Goal: Task Accomplishment & Management: Use online tool/utility

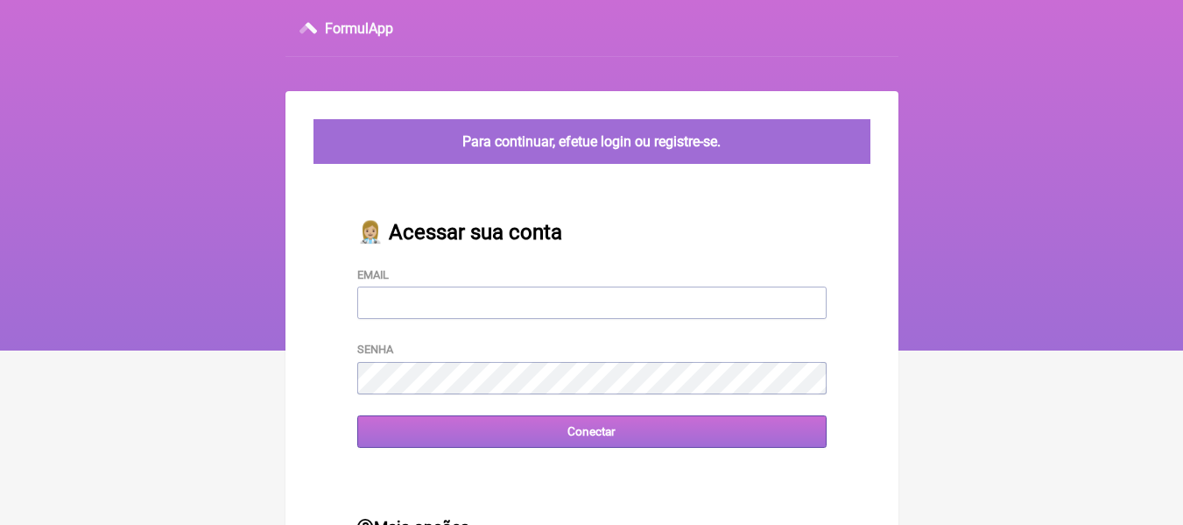
type input "[EMAIL_ADDRESS][DOMAIN_NAME]"
click at [646, 428] on input "Conectar" at bounding box center [592, 431] width 470 height 32
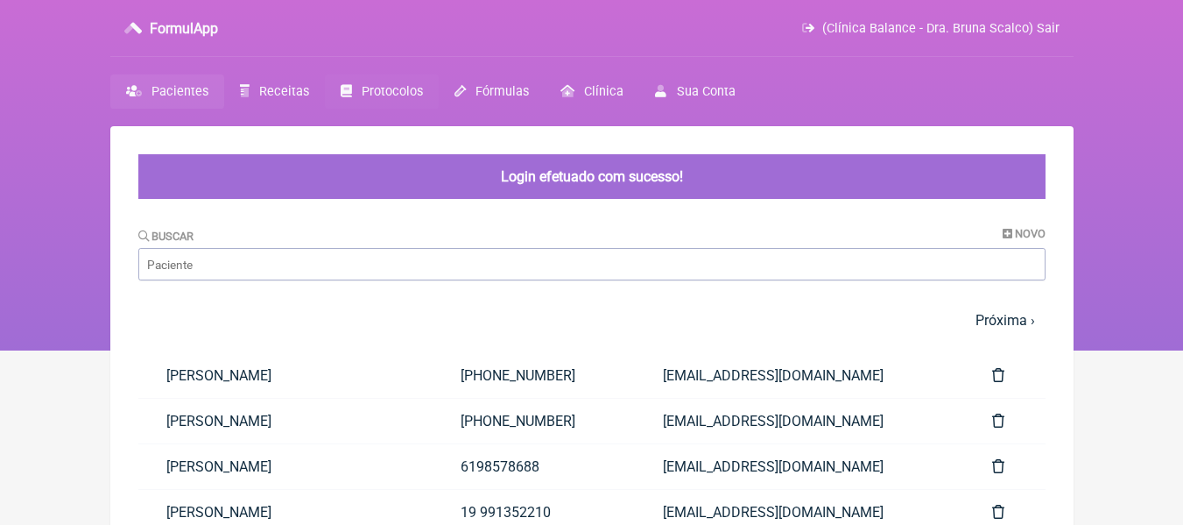
click at [391, 95] on span "Protocolos" at bounding box center [392, 91] width 61 height 15
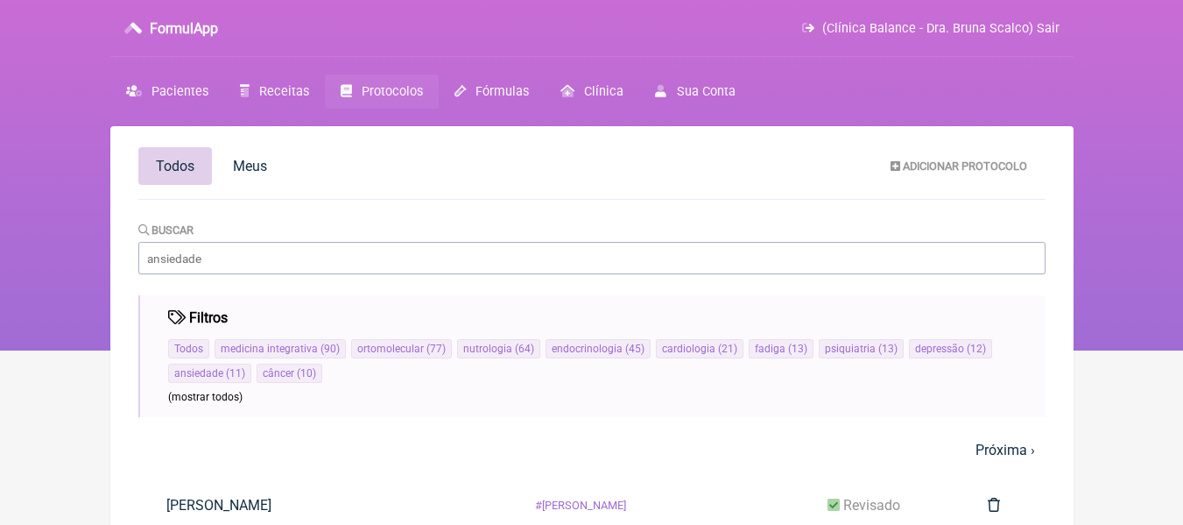
click at [293, 99] on span "Receitas" at bounding box center [284, 91] width 50 height 15
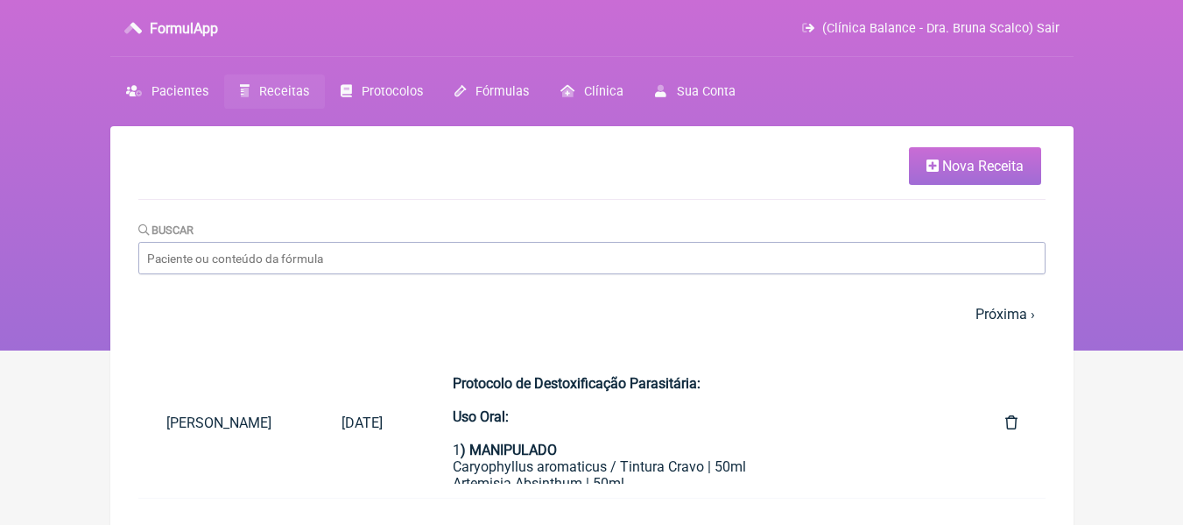
click at [932, 180] on link "Nova Receita" at bounding box center [975, 166] width 132 height 38
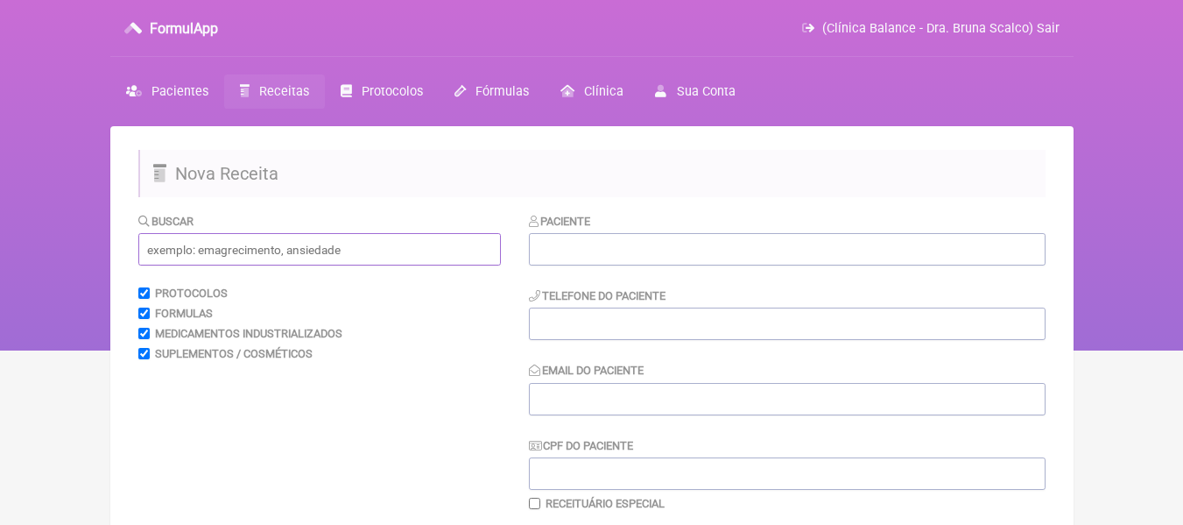
click at [370, 246] on input "text" at bounding box center [319, 249] width 363 height 32
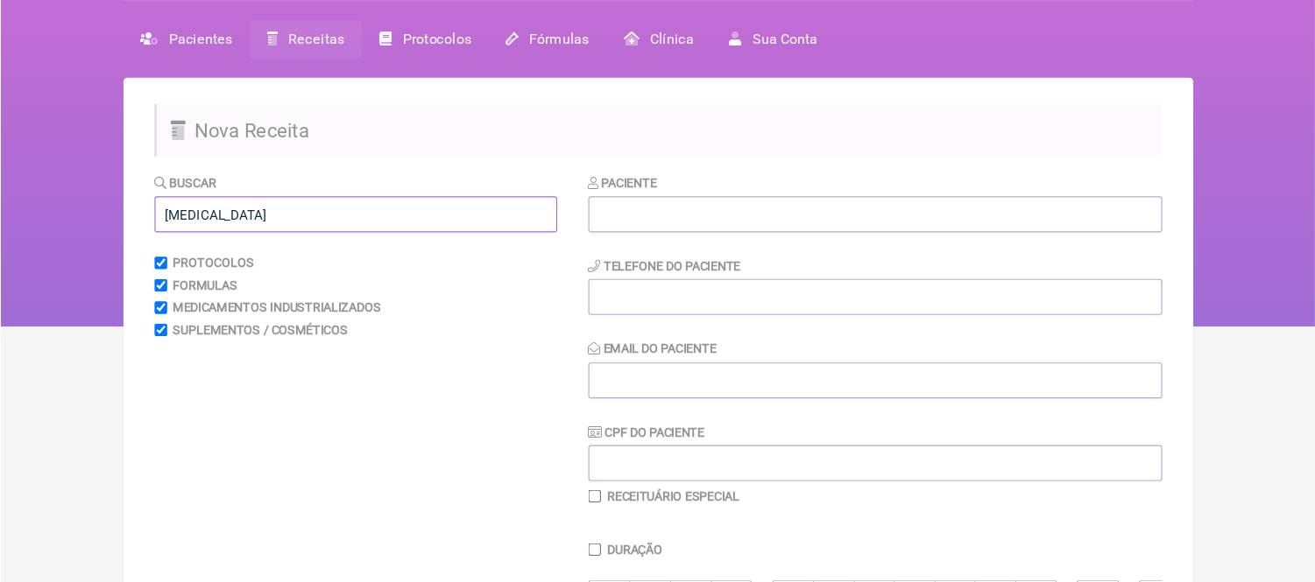
scroll to position [88, 0]
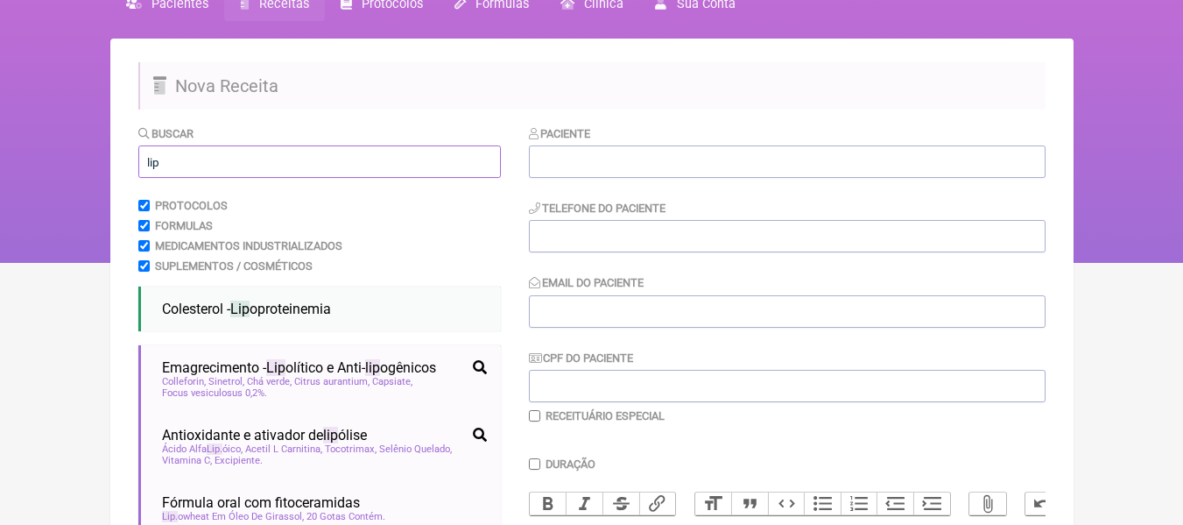
type input "lip"
